Goal: Book appointment/travel/reservation

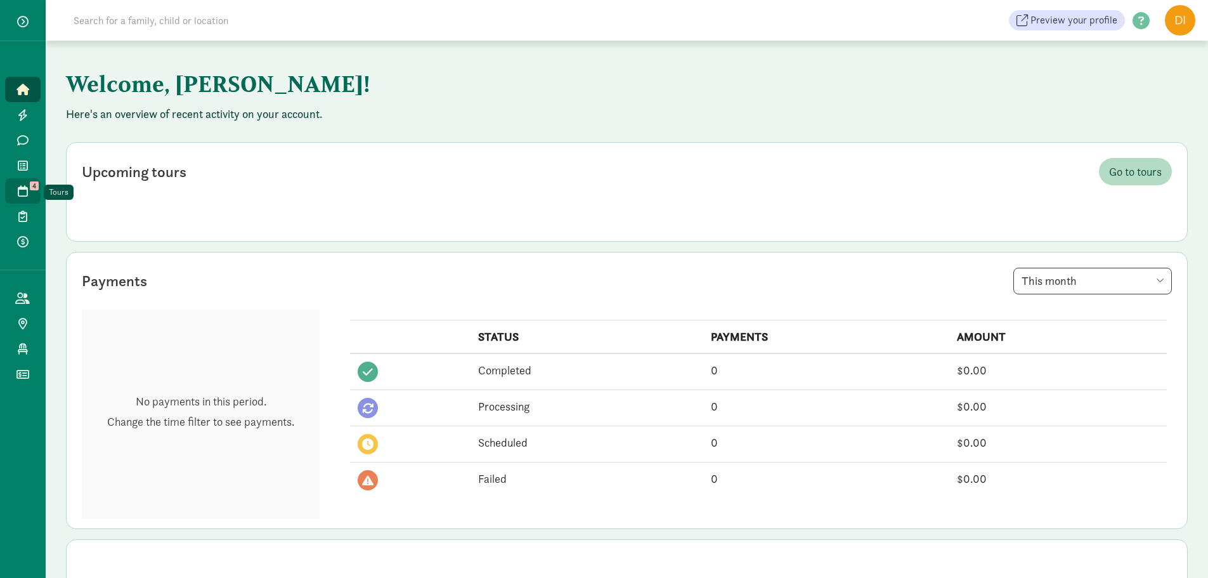
click at [24, 193] on icon at bounding box center [23, 190] width 10 height 11
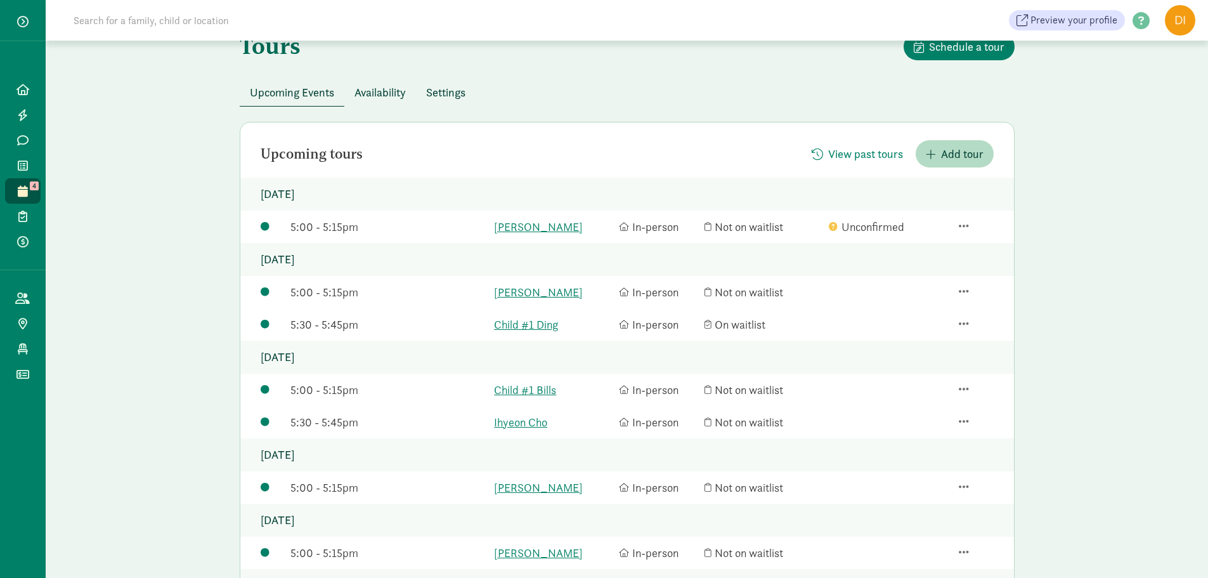
scroll to position [63, 0]
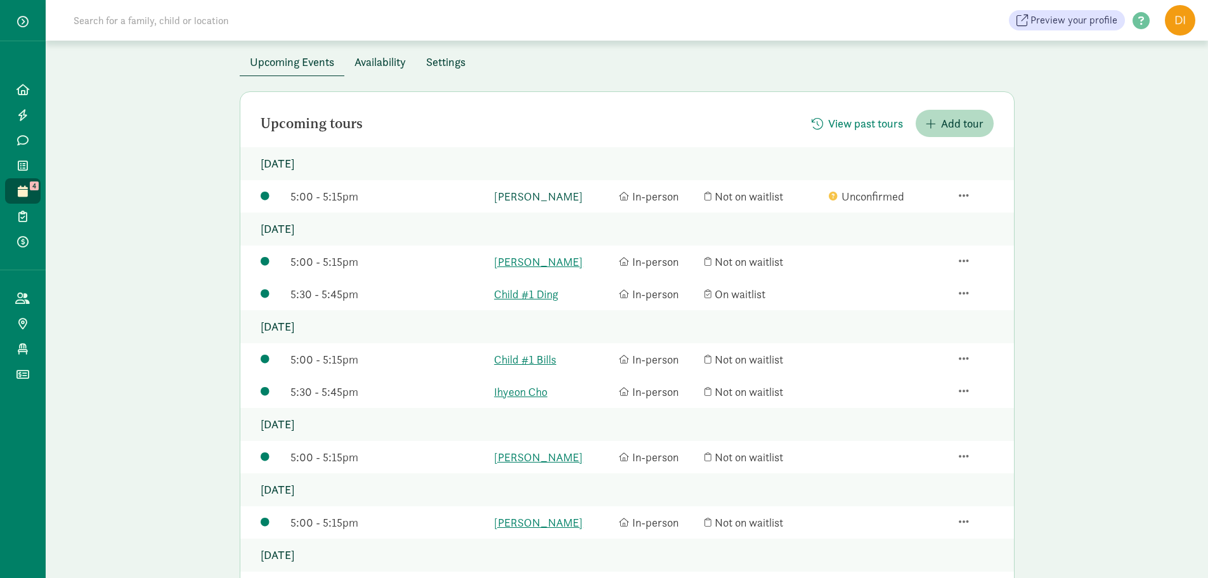
click at [526, 195] on link "Maximilian Koll" at bounding box center [553, 196] width 119 height 17
click at [541, 266] on link "[PERSON_NAME]" at bounding box center [553, 261] width 119 height 17
click at [531, 304] on div "5:30 - 5:45pm Child #1 Ding In-person On waitlist" at bounding box center [627, 294] width 774 height 32
click at [524, 295] on link "Child #1 Ding" at bounding box center [553, 293] width 119 height 17
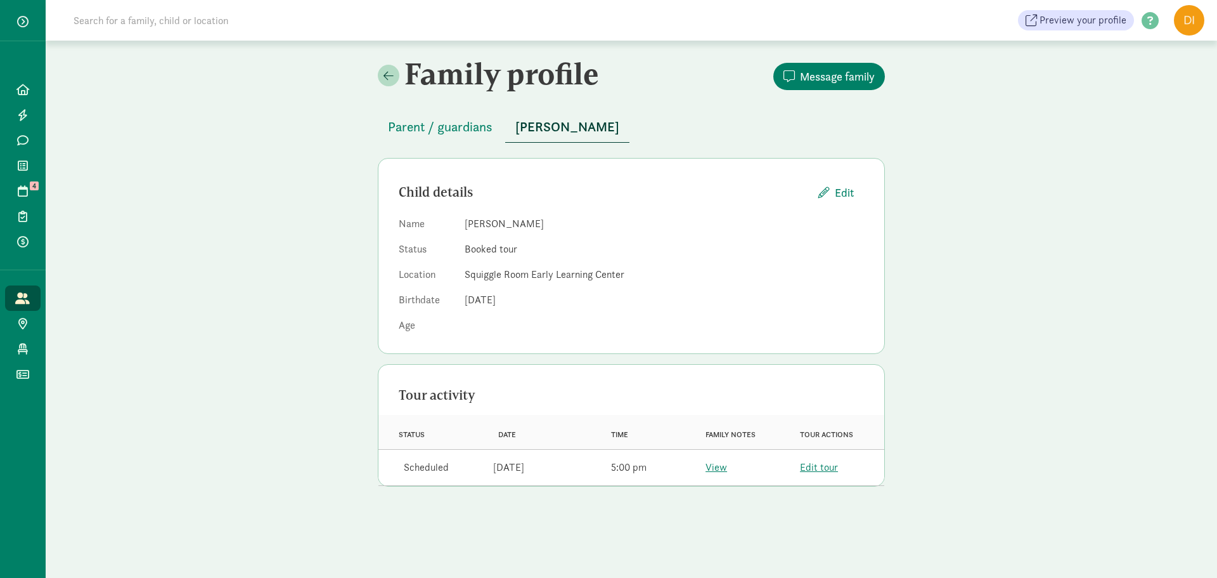
drag, startPoint x: 621, startPoint y: 128, endPoint x: 514, endPoint y: 126, distance: 107.8
click at [514, 126] on div "Parent / guardians Maximilian Koll" at bounding box center [631, 119] width 507 height 46
copy span "[PERSON_NAME]"
